Goal: Task Accomplishment & Management: Manage account settings

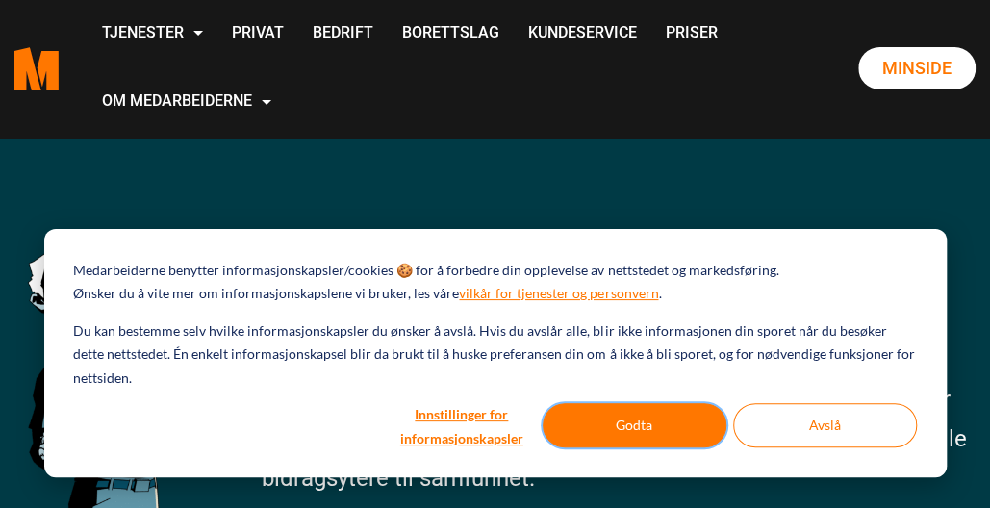
click at [593, 430] on button "Godta" at bounding box center [635, 425] width 184 height 44
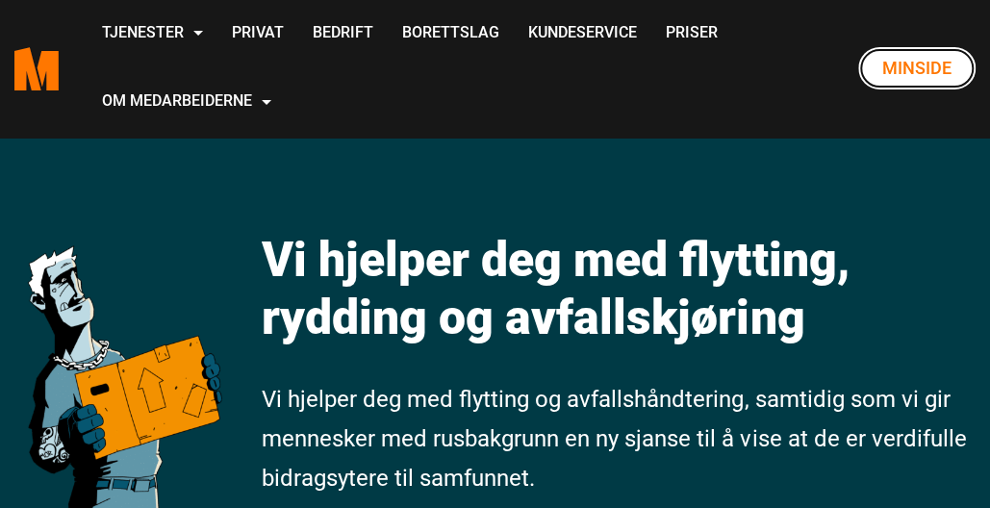
click at [915, 65] on link "Minside" at bounding box center [916, 68] width 117 height 42
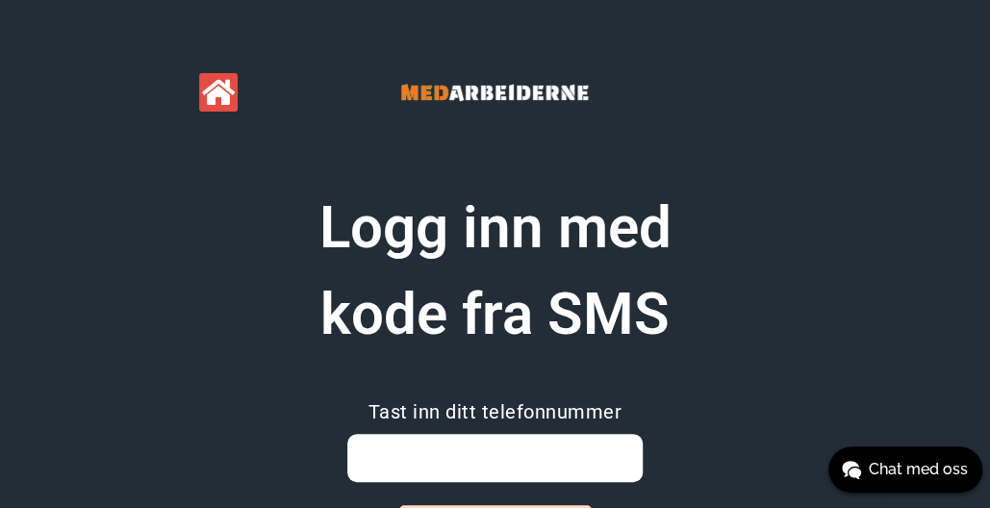
click at [530, 461] on input "email" at bounding box center [494, 458] width 295 height 48
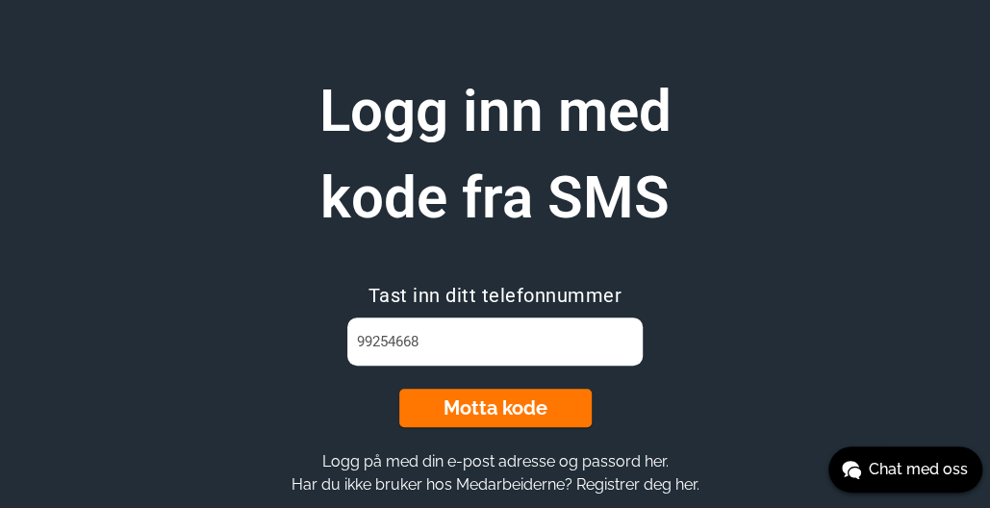
scroll to position [118, 0]
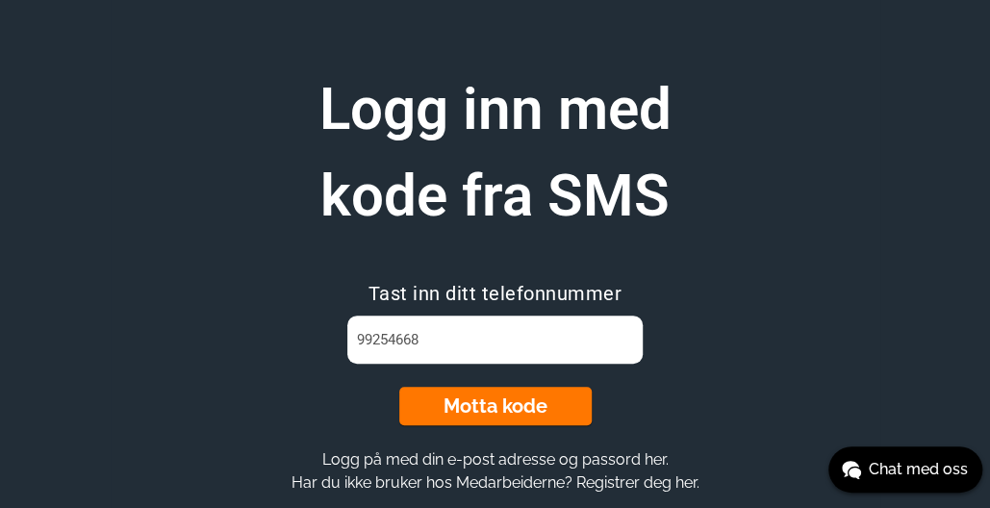
type input "99254668"
click at [549, 417] on button "Motta kode" at bounding box center [495, 406] width 192 height 38
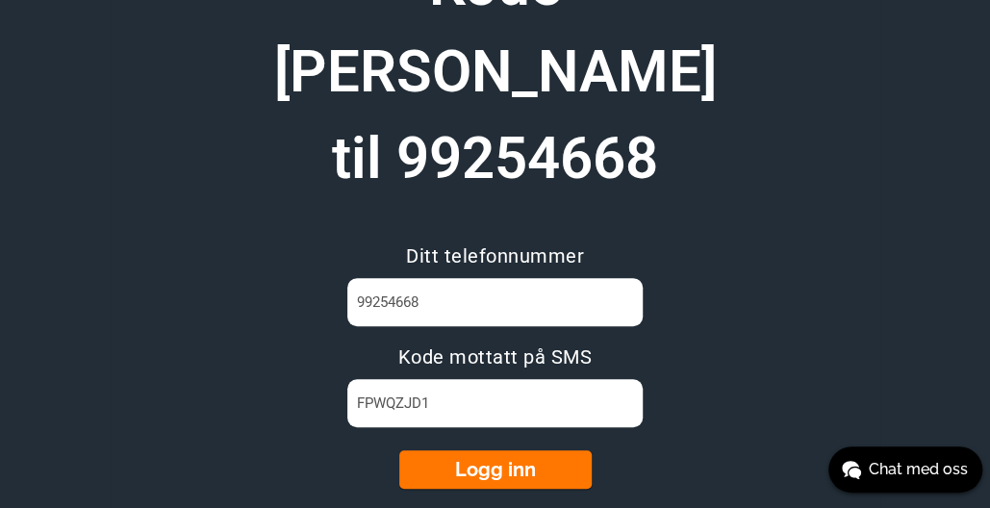
scroll to position [243, 0]
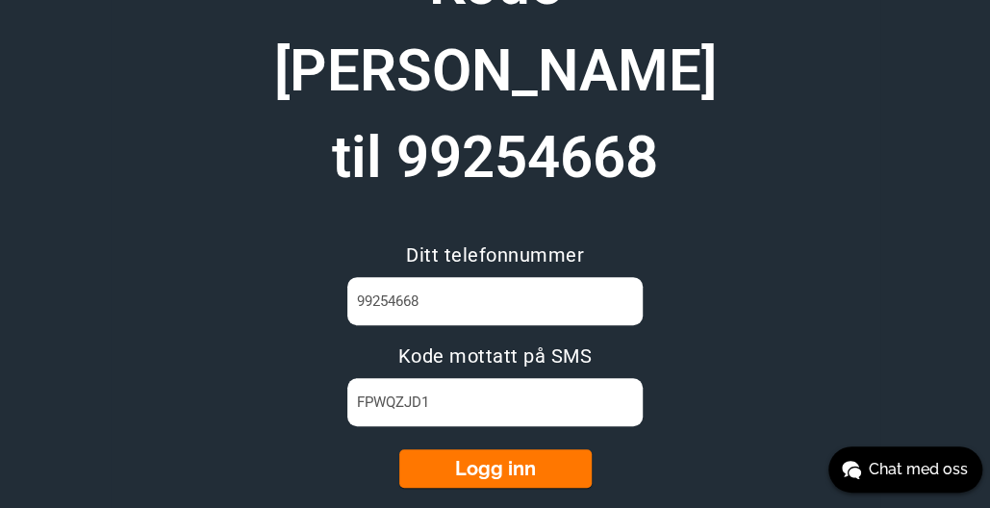
type input "FPWQZJD1"
click at [504, 449] on button "Logg inn" at bounding box center [495, 468] width 192 height 38
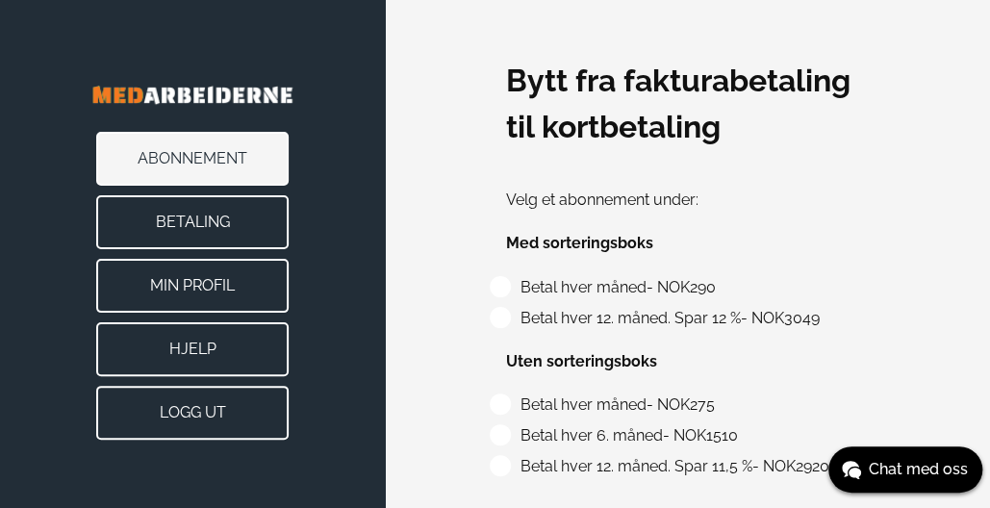
click at [224, 291] on button "Min Profil" at bounding box center [192, 286] width 192 height 54
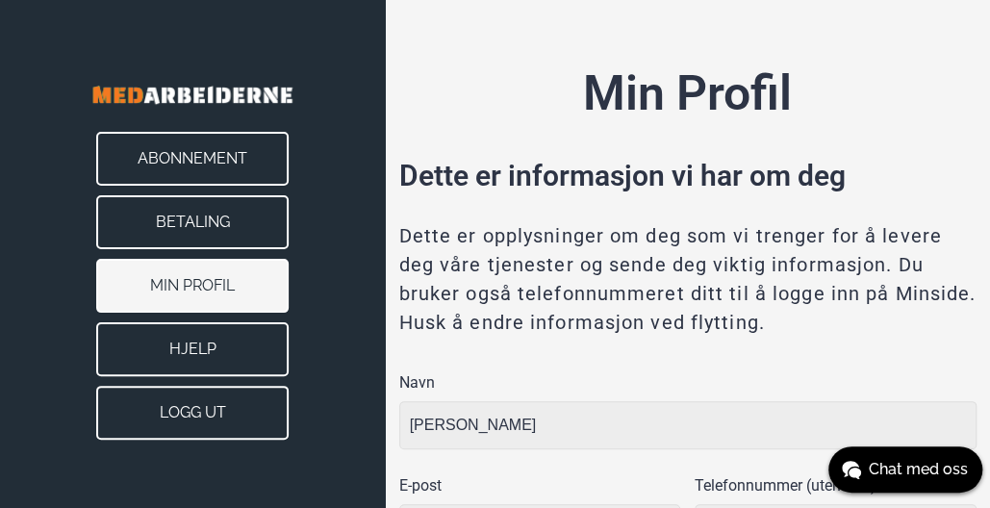
type input "[GEOGRAPHIC_DATA]"
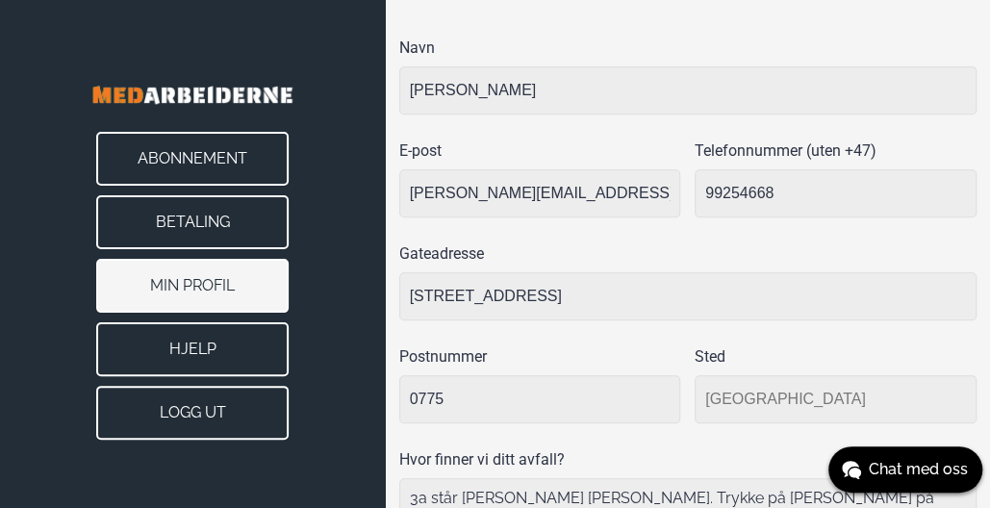
scroll to position [221, 0]
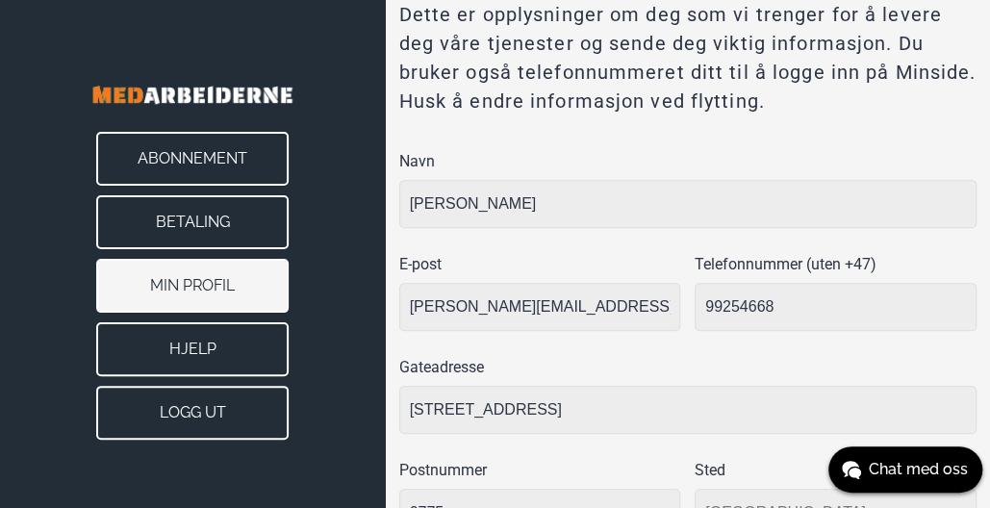
click at [209, 226] on button "Betaling" at bounding box center [192, 222] width 192 height 54
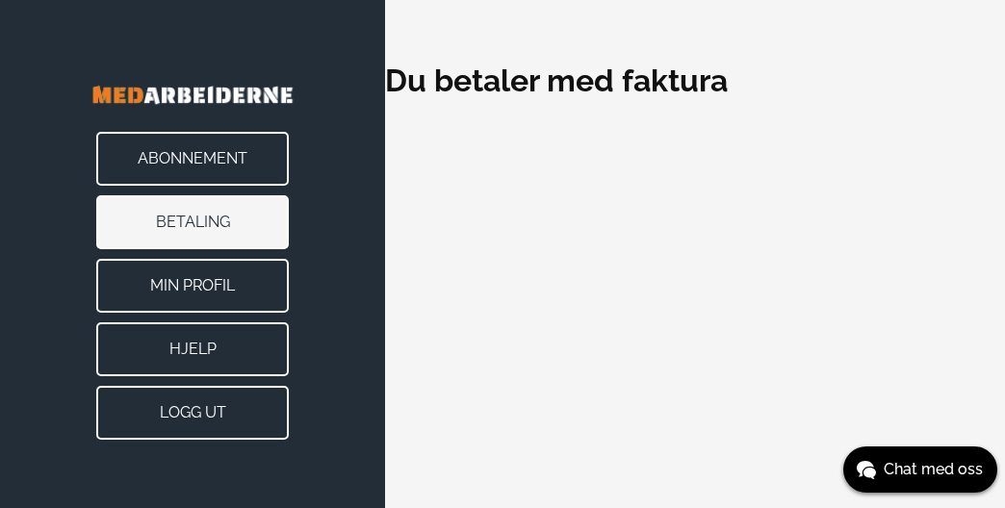
click at [256, 148] on button "Abonnement" at bounding box center [192, 159] width 192 height 54
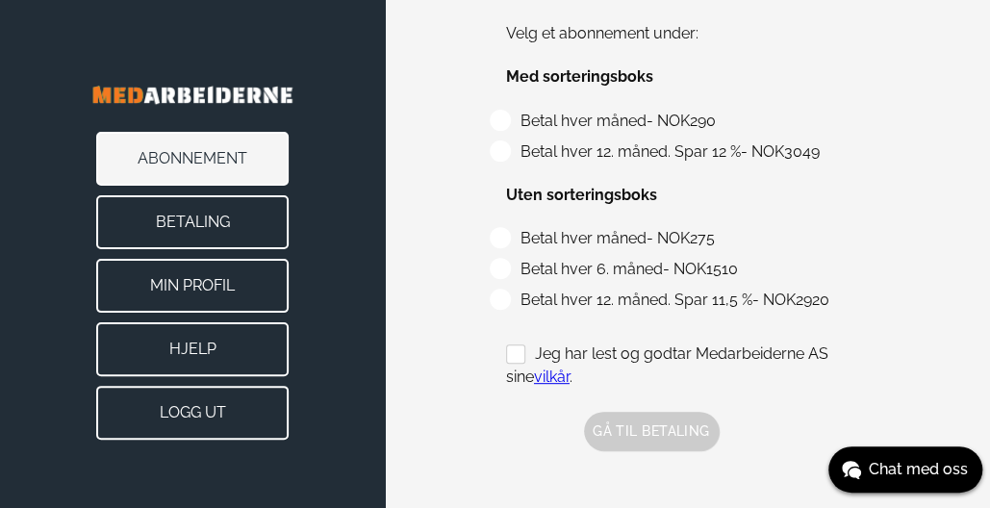
scroll to position [68, 0]
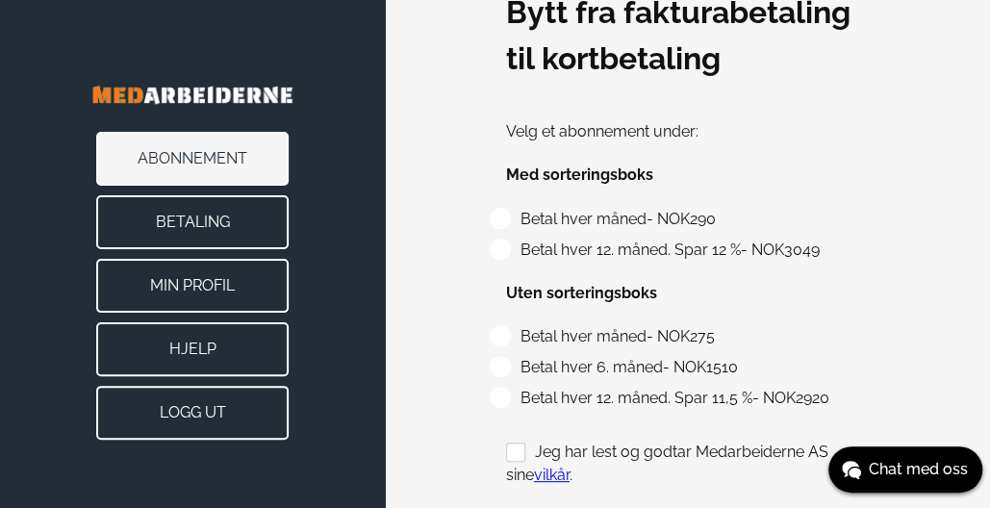
click at [242, 344] on button "Hjelp" at bounding box center [192, 349] width 192 height 54
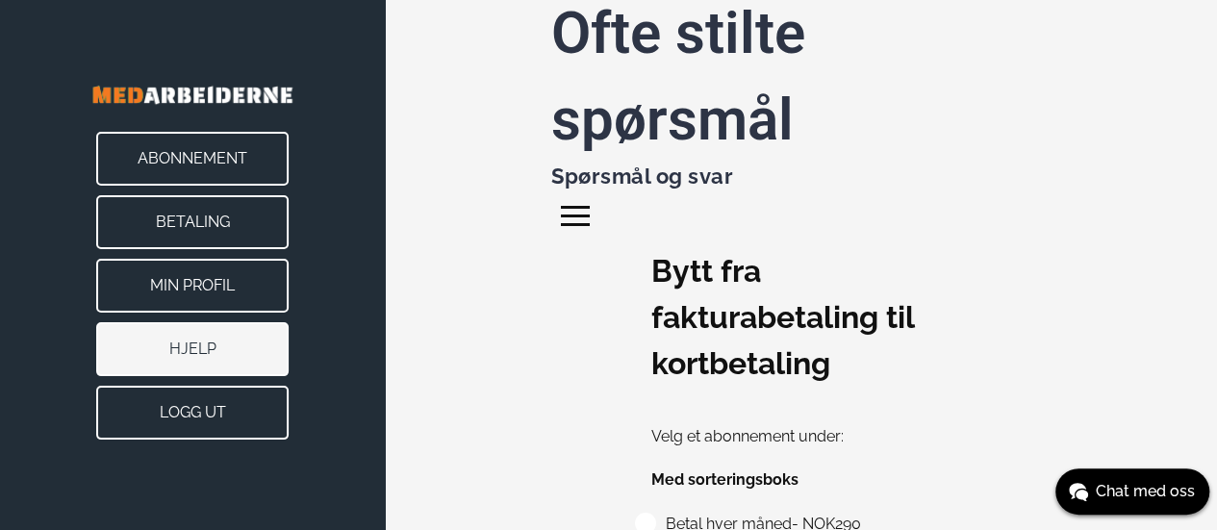
drag, startPoint x: 1046, startPoint y: 344, endPoint x: 1583, endPoint y: 373, distance: 537.8
click at [571, 226] on div at bounding box center [580, 219] width 38 height 38
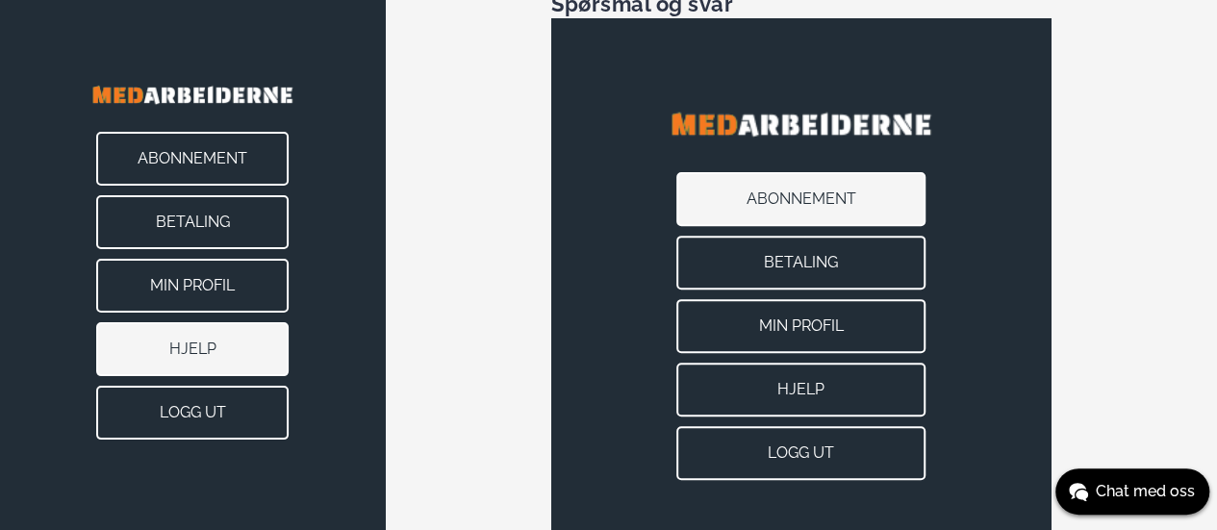
scroll to position [241, 0]
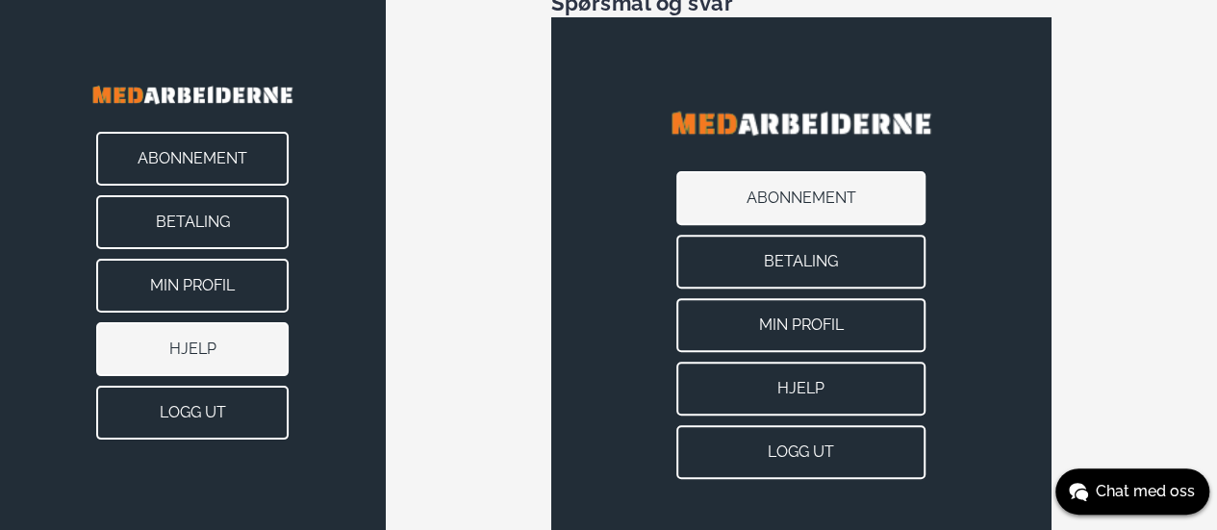
click at [854, 261] on button "Betaling" at bounding box center [802, 262] width 250 height 54
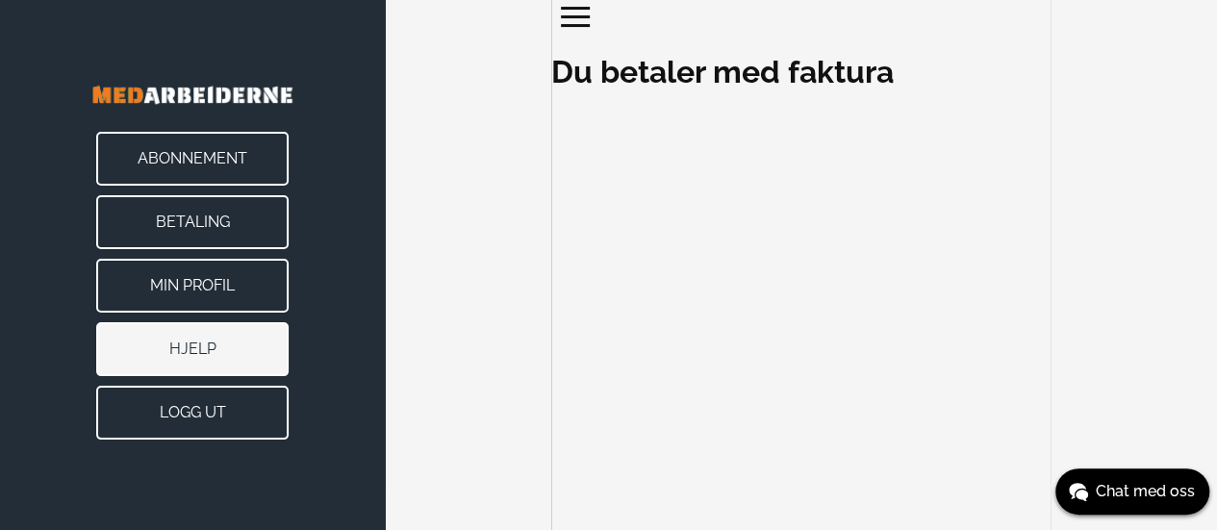
scroll to position [458, 0]
